Goal: Task Accomplishment & Management: Manage account settings

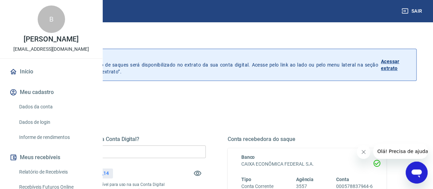
scroll to position [34, 0]
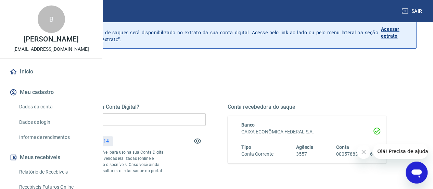
drag, startPoint x: 190, startPoint y: 122, endPoint x: 196, endPoint y: 124, distance: 6.2
click at [191, 122] on input "R$ 0,00" at bounding box center [126, 119] width 159 height 13
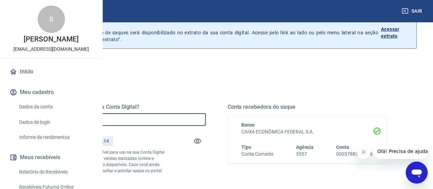
type input "R$ 1.603,14"
drag, startPoint x: 123, startPoint y: 77, endPoint x: 129, endPoint y: 79, distance: 6.2
click at [123, 77] on div "Quanto deseja sacar da Conta Digital? R$ 1.603,14 ​ Saldo total*: R$ 1.603,14 *…" at bounding box center [216, 182] width 401 height 245
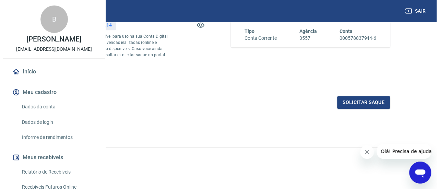
scroll to position [162, 0]
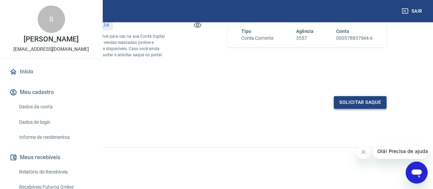
click at [368, 100] on button "Solicitar saque" at bounding box center [360, 102] width 53 height 13
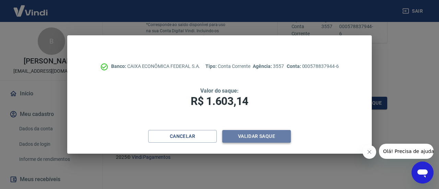
click at [282, 137] on button "Validar saque" at bounding box center [256, 136] width 69 height 13
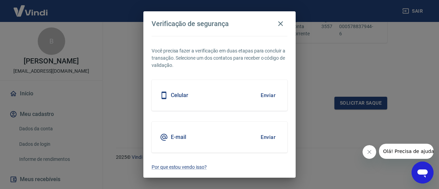
click at [171, 101] on div "Celular Enviar" at bounding box center [219, 95] width 136 height 31
click at [176, 98] on h5 "Celular" at bounding box center [179, 95] width 17 height 7
drag, startPoint x: 271, startPoint y: 94, endPoint x: 271, endPoint y: 104, distance: 9.9
click at [271, 95] on button "Enviar" at bounding box center [268, 95] width 22 height 14
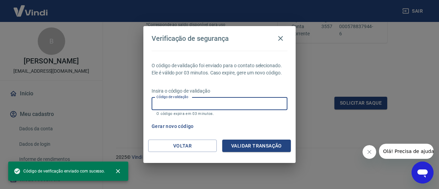
drag, startPoint x: 162, startPoint y: 104, endPoint x: 180, endPoint y: 107, distance: 18.1
click at [162, 104] on input "Código de validação" at bounding box center [219, 103] width 136 height 13
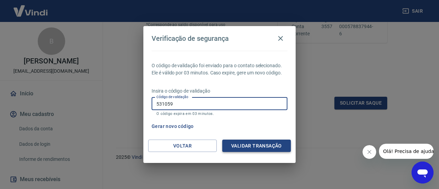
type input "531059"
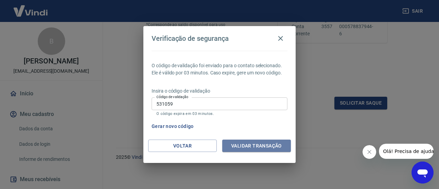
drag, startPoint x: 239, startPoint y: 143, endPoint x: 315, endPoint y: 166, distance: 79.6
click at [241, 142] on button "Validar transação" at bounding box center [256, 145] width 69 height 13
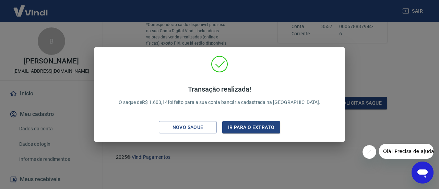
drag, startPoint x: 323, startPoint y: 166, endPoint x: 419, endPoint y: 14, distance: 179.5
click at [326, 162] on div "Transação realizada! O saque de R$ 1.603,14 foi feito para a sua conta bancária…" at bounding box center [219, 94] width 439 height 189
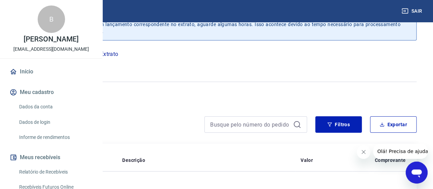
scroll to position [177, 0]
